Goal: Task Accomplishment & Management: Use online tool/utility

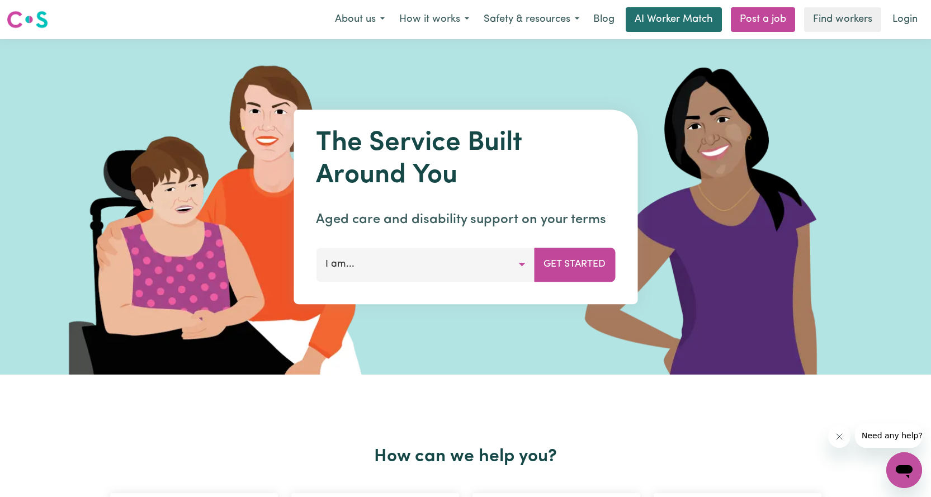
click at [672, 25] on link "AI Worker Match" at bounding box center [674, 19] width 96 height 25
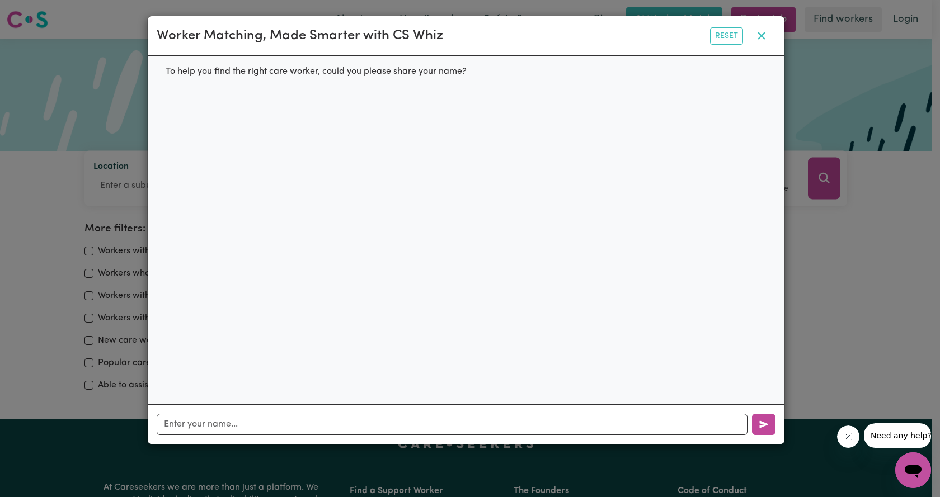
click at [761, 38] on icon "button" at bounding box center [760, 35] width 7 height 7
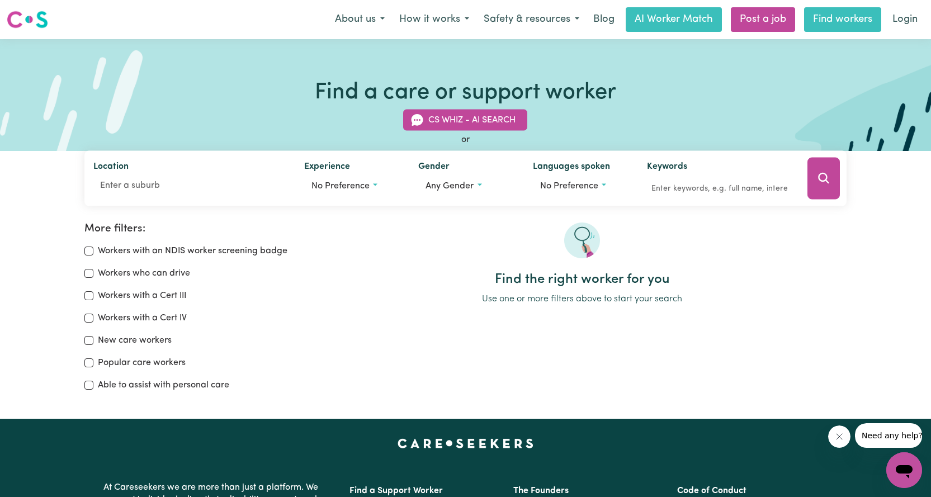
click at [842, 21] on link "Find workers" at bounding box center [842, 19] width 77 height 25
click at [821, 22] on link "Find workers" at bounding box center [842, 19] width 77 height 25
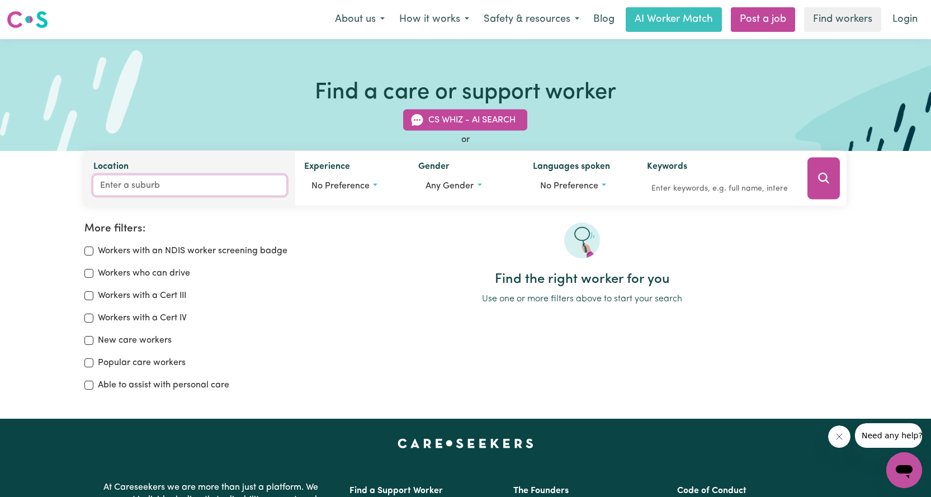
click at [137, 187] on input "Location" at bounding box center [189, 186] width 193 height 20
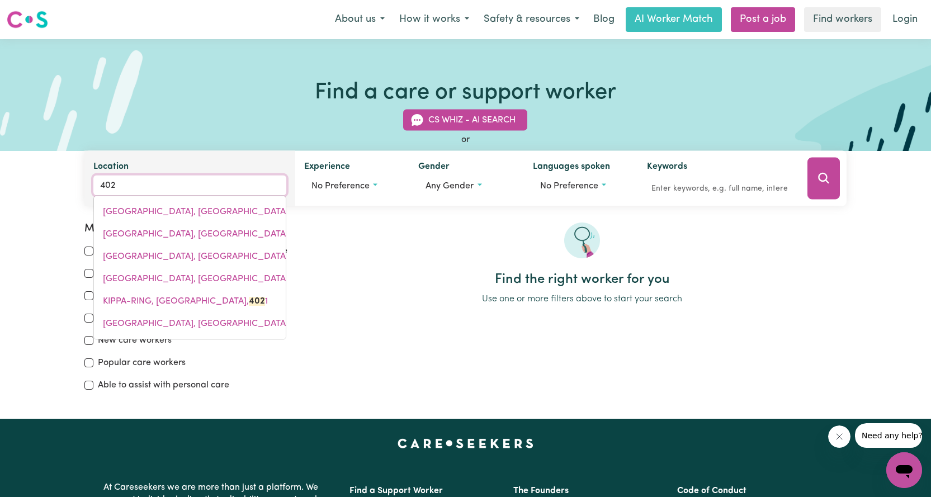
type input "4020"
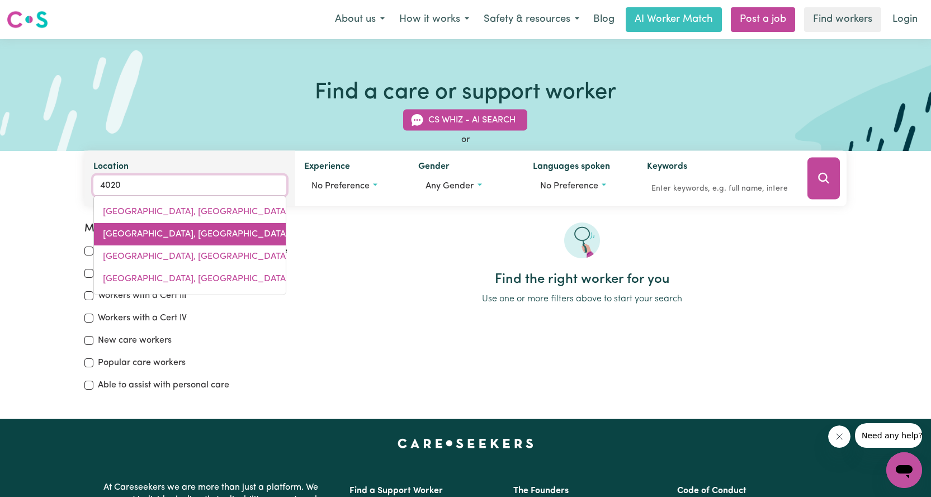
click at [161, 234] on span "[GEOGRAPHIC_DATA], [GEOGRAPHIC_DATA], 4020" at bounding box center [208, 234] width 210 height 9
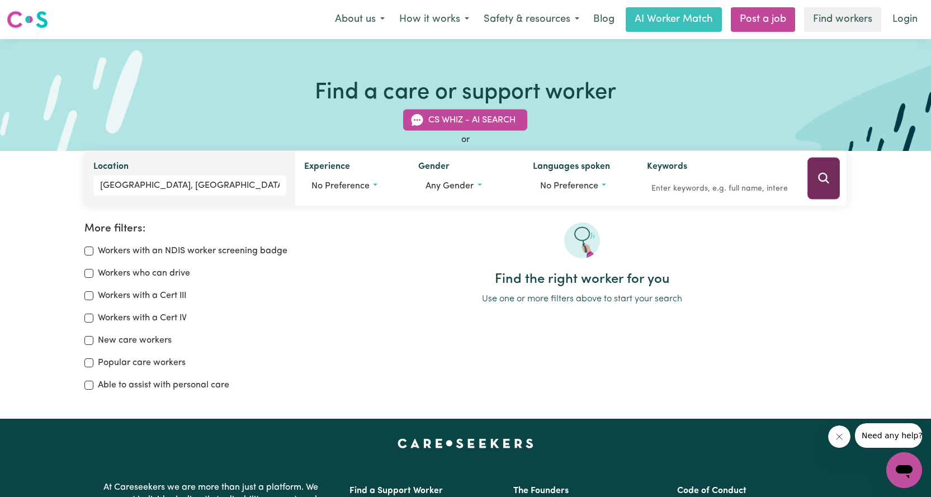
click at [814, 180] on button "Search" at bounding box center [824, 179] width 32 height 42
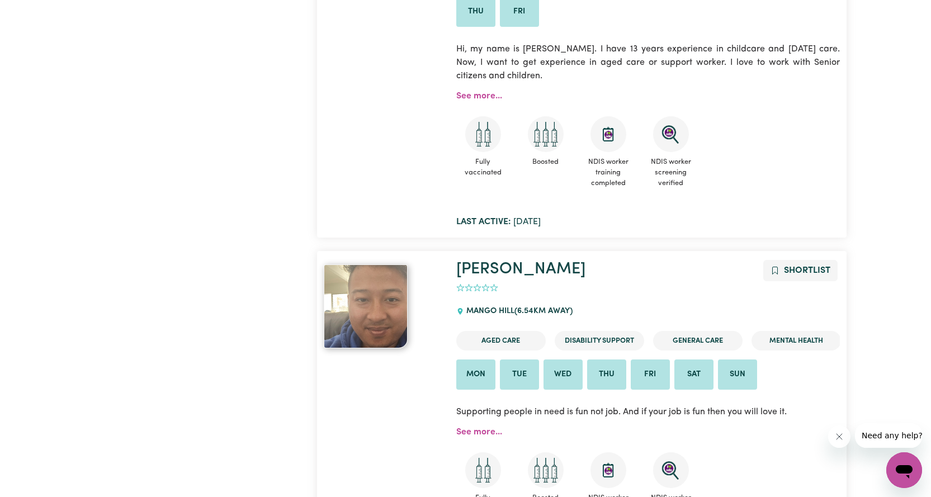
scroll to position [1651, 0]
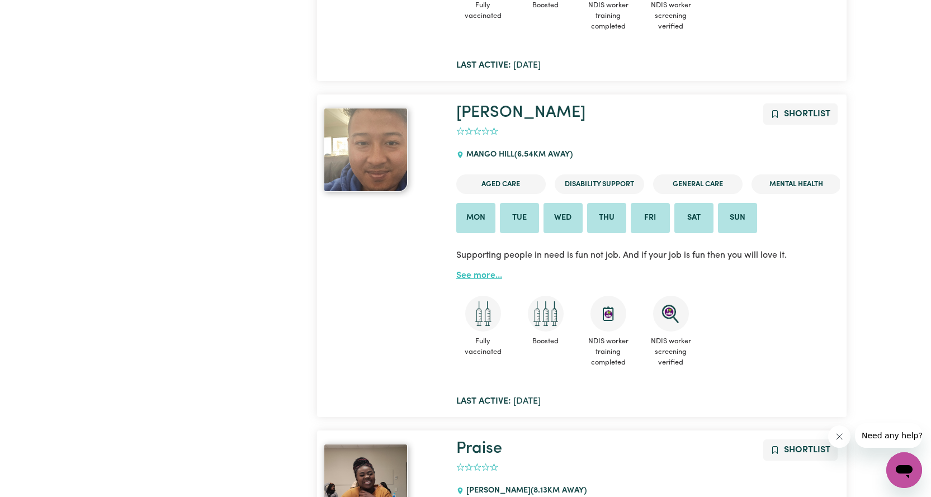
click at [480, 271] on link "See more..." at bounding box center [479, 275] width 46 height 9
